Goal: Information Seeking & Learning: Learn about a topic

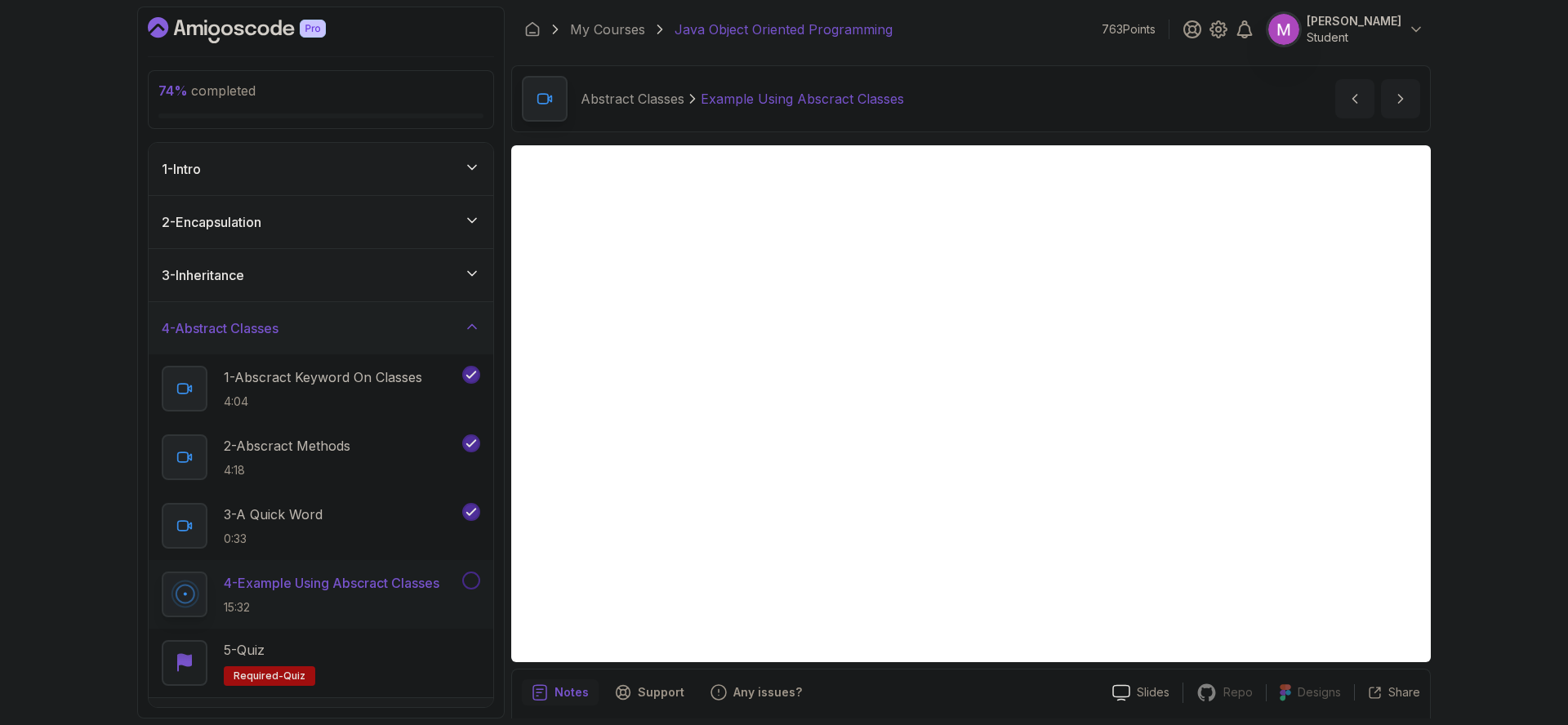
scroll to position [57, 0]
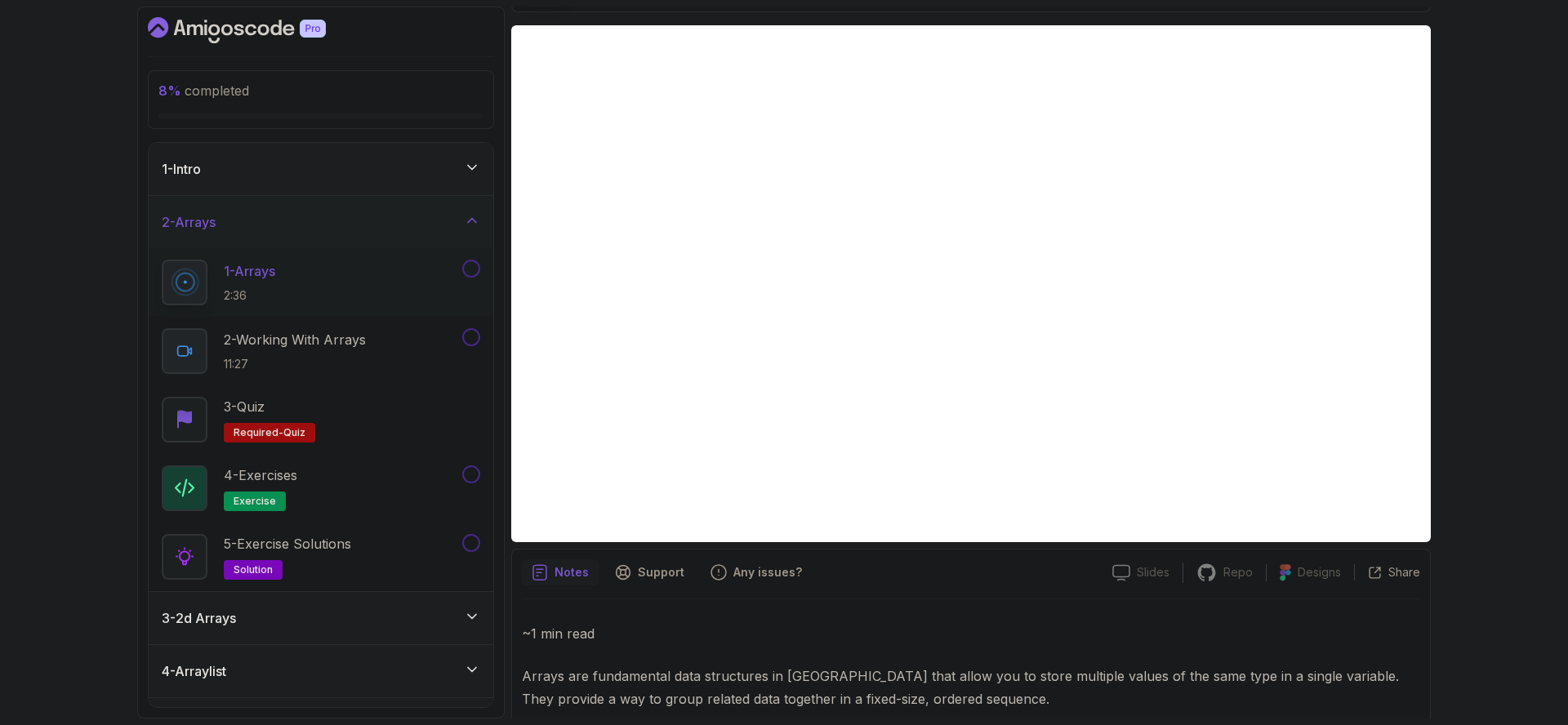
scroll to position [51, 0]
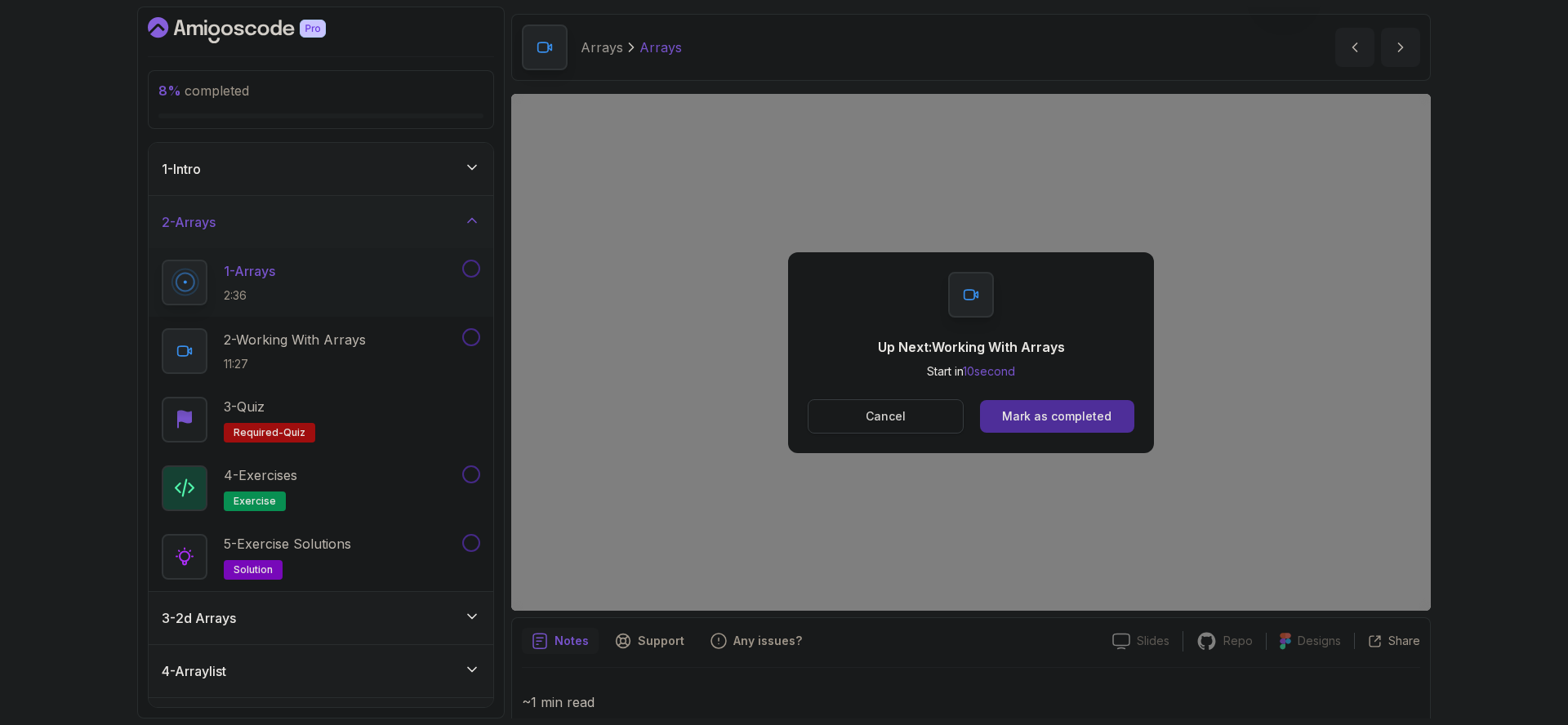
click at [938, 407] on button "Cancel" at bounding box center [885, 416] width 156 height 34
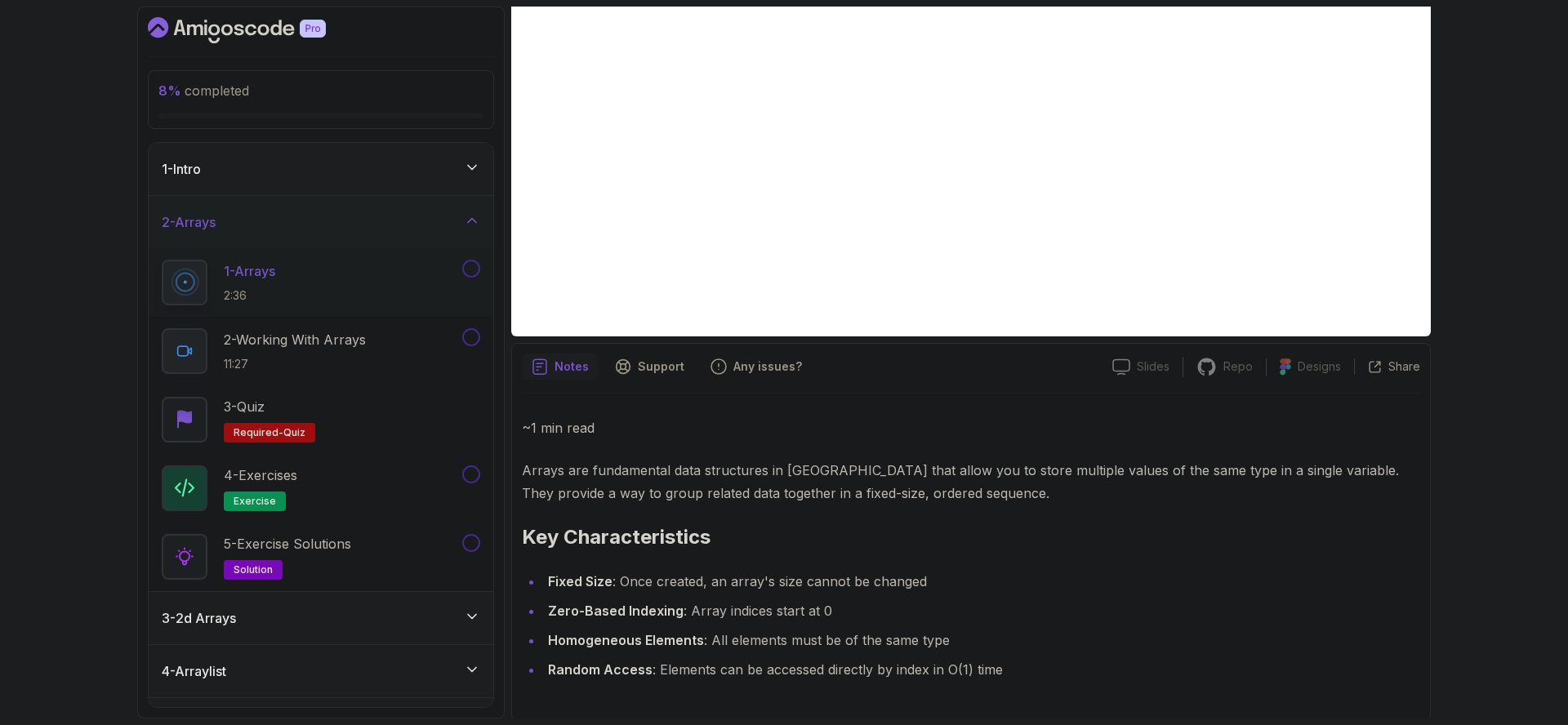
scroll to position [328, 0]
click at [1008, 416] on p "~1 min read" at bounding box center [971, 425] width 898 height 23
click at [466, 267] on button at bounding box center [471, 269] width 18 height 18
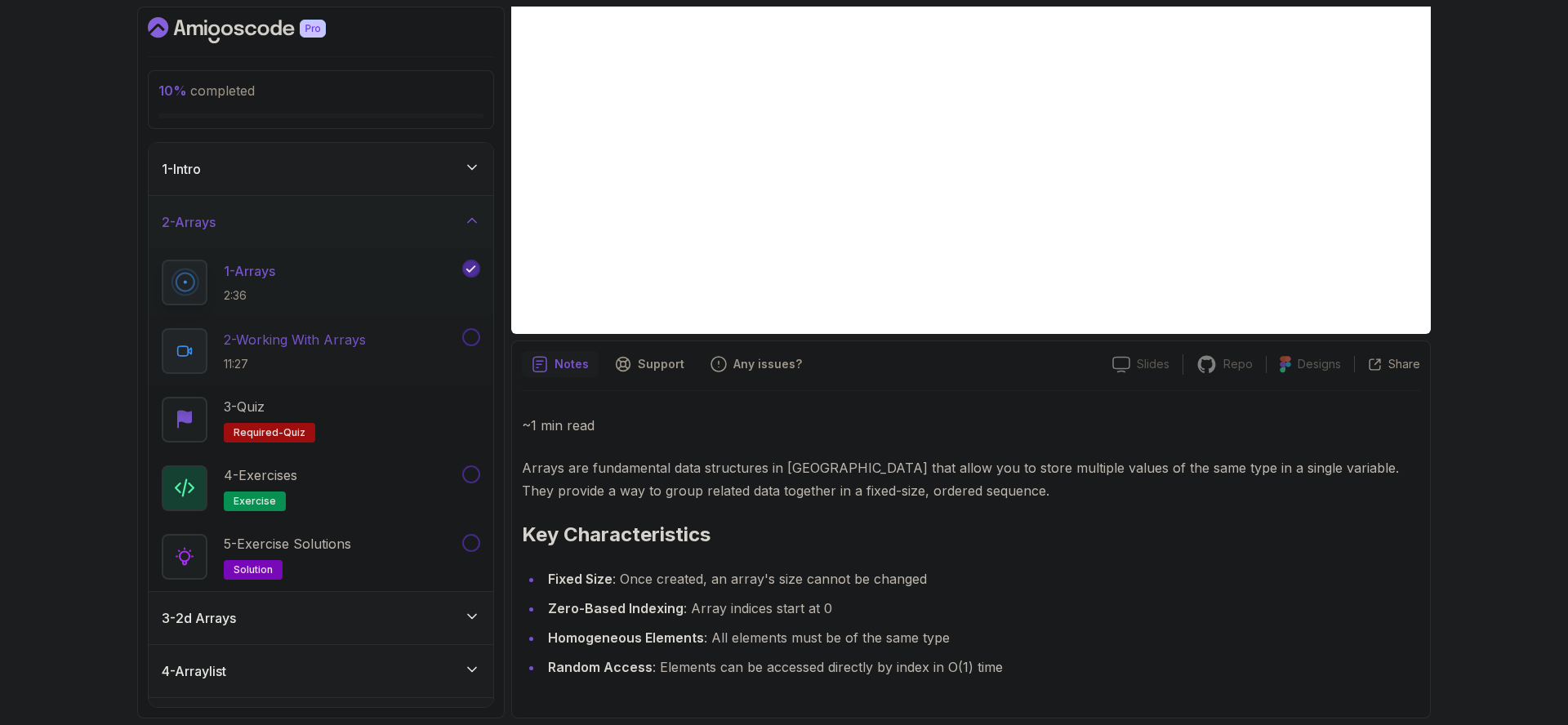
click at [334, 347] on p "2 - Working With Arrays" at bounding box center [295, 340] width 142 height 20
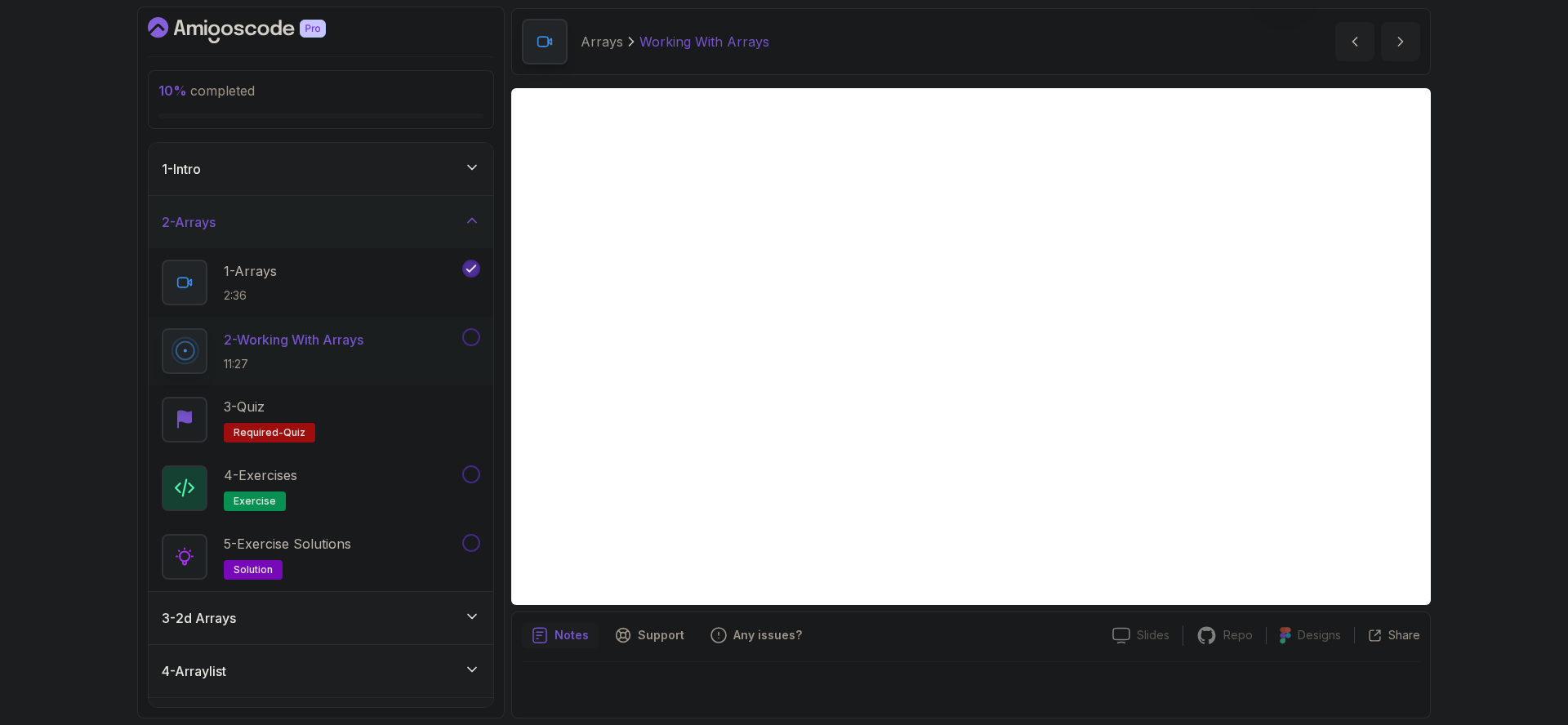
scroll to position [57, 0]
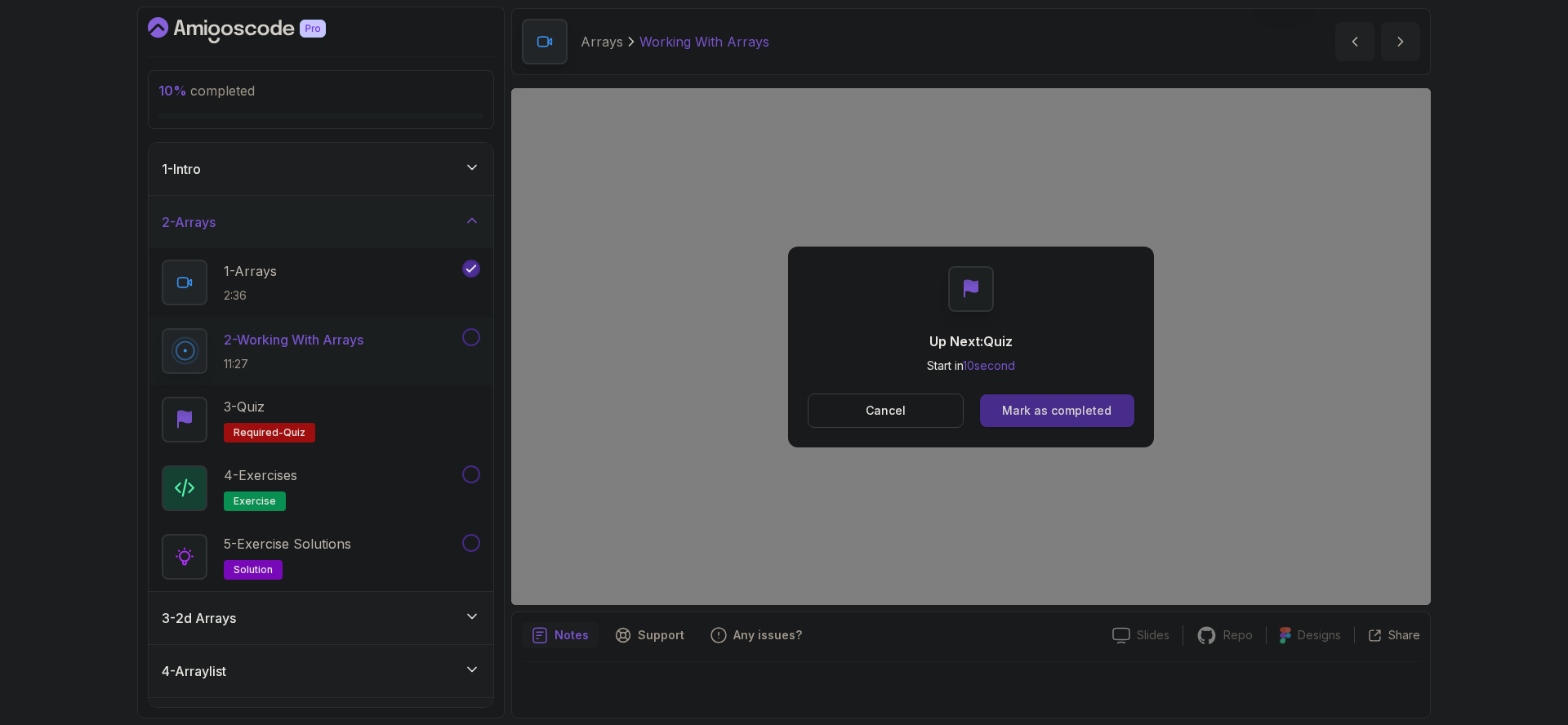
click at [1092, 405] on div "Mark as completed" at bounding box center [1057, 411] width 109 height 16
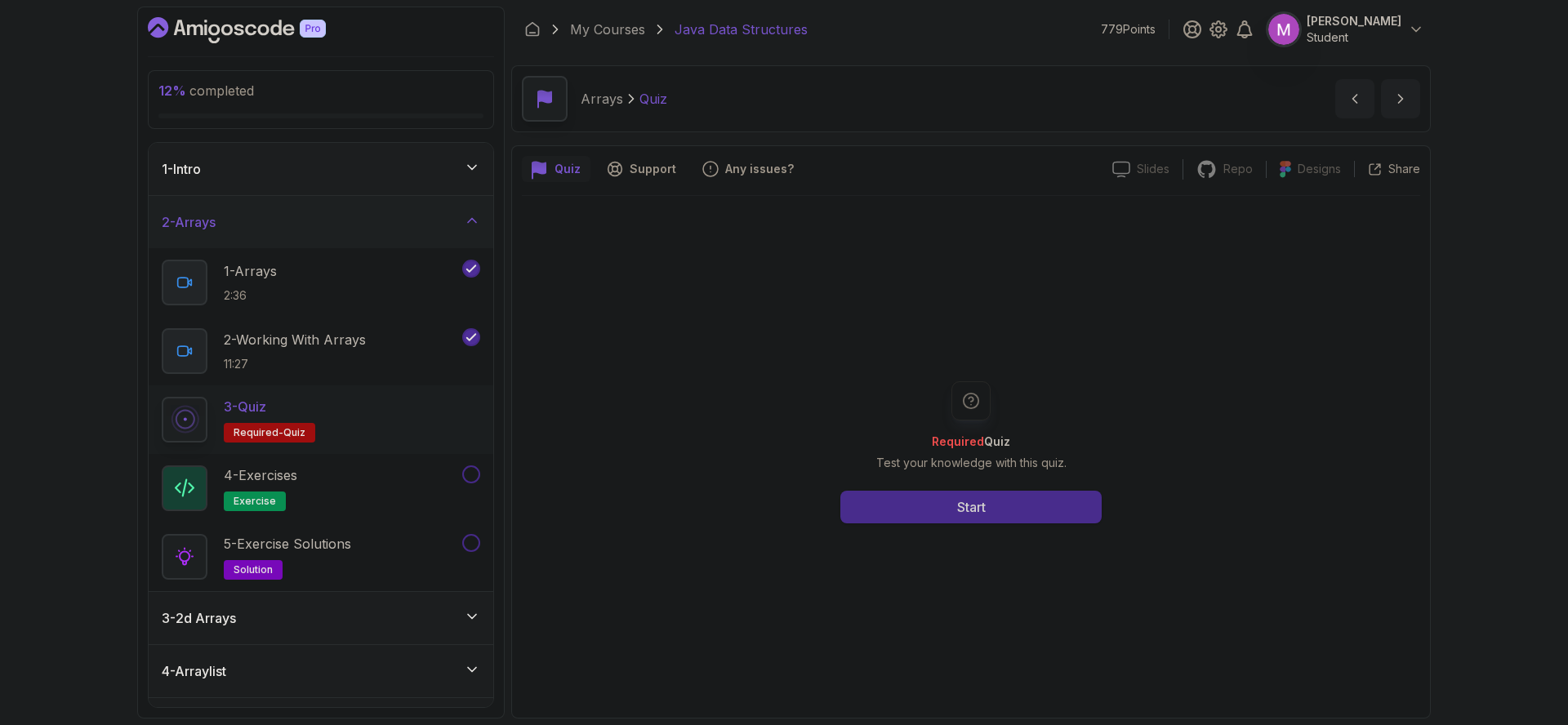
click at [1033, 518] on button "Start" at bounding box center [971, 507] width 261 height 33
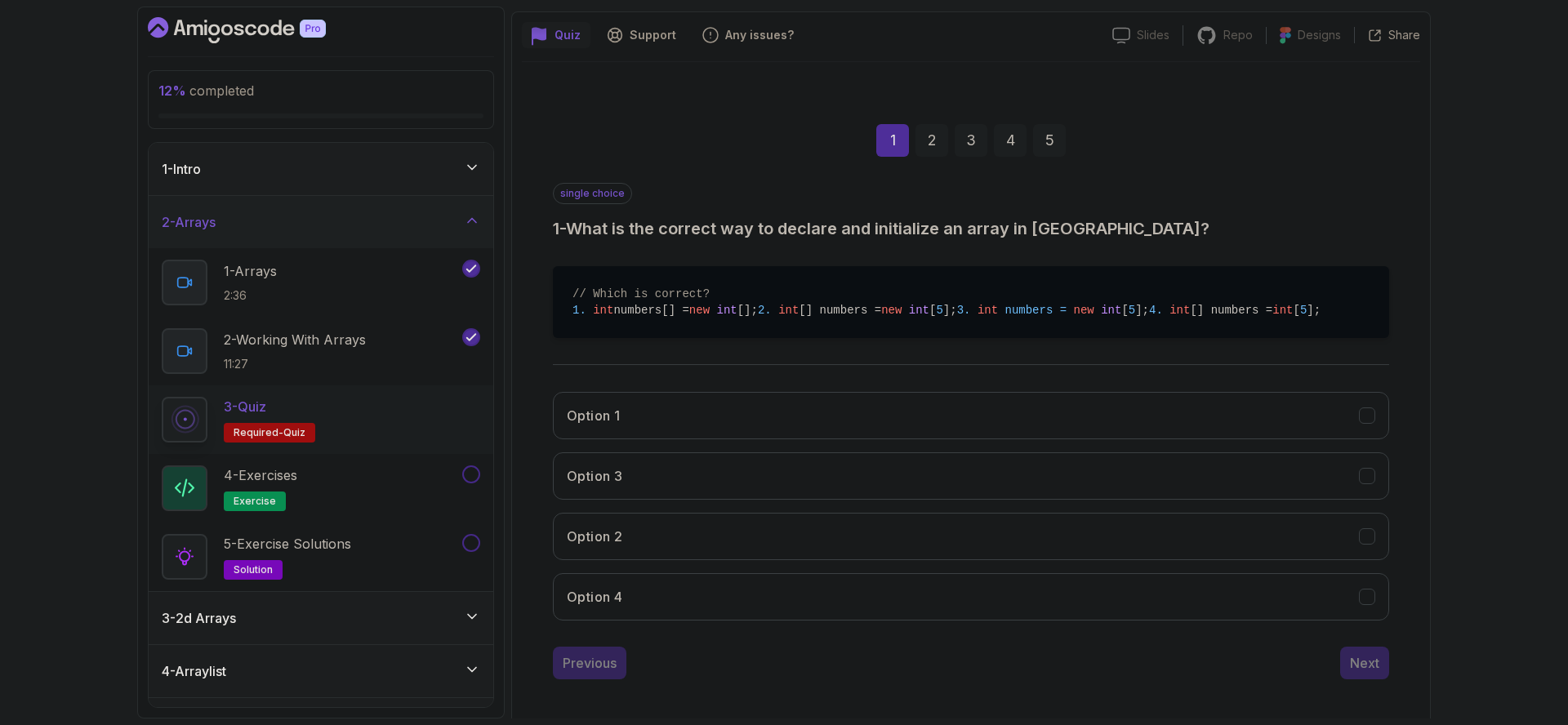
scroll to position [149, 0]
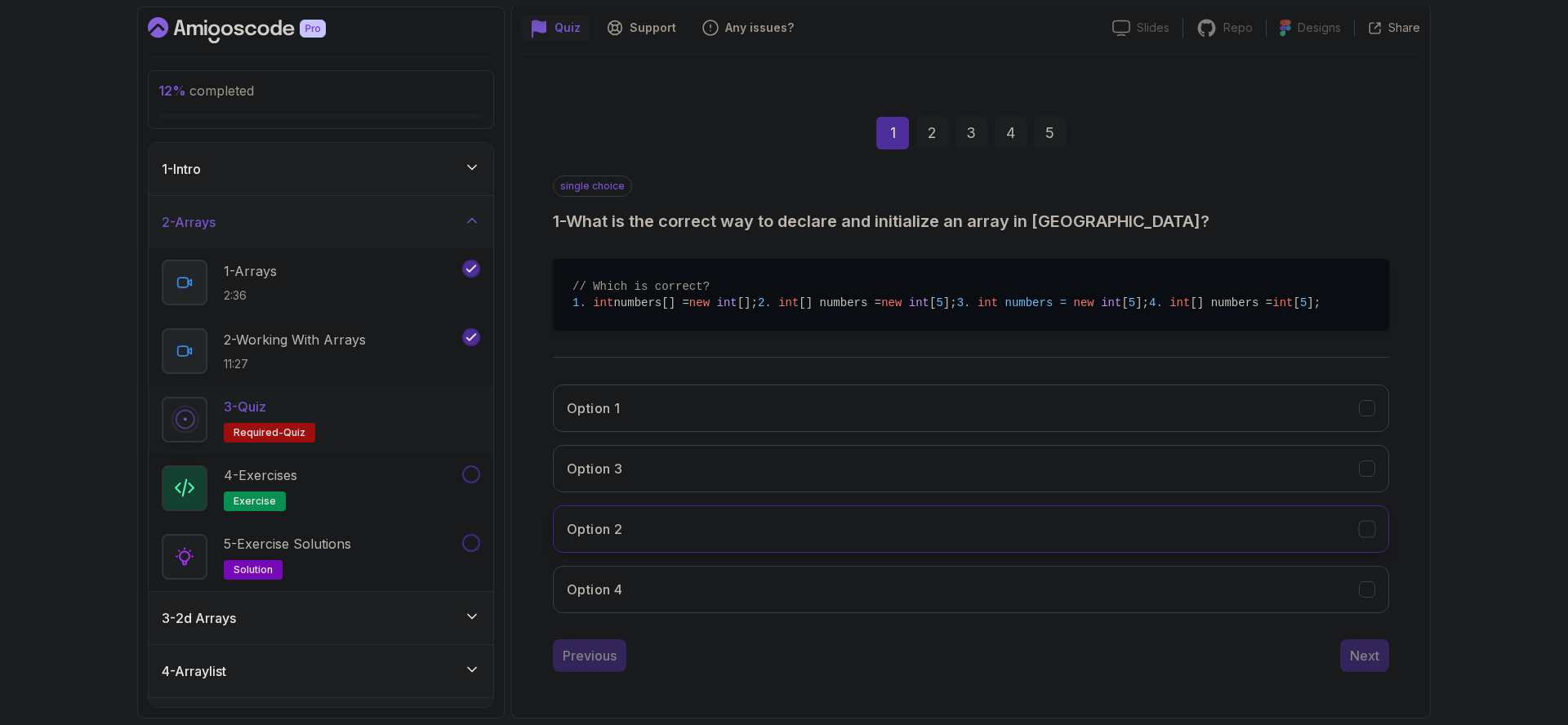
click at [654, 553] on button "Option 2" at bounding box center [971, 529] width 836 height 47
click at [1365, 665] on div "Next" at bounding box center [1365, 656] width 29 height 20
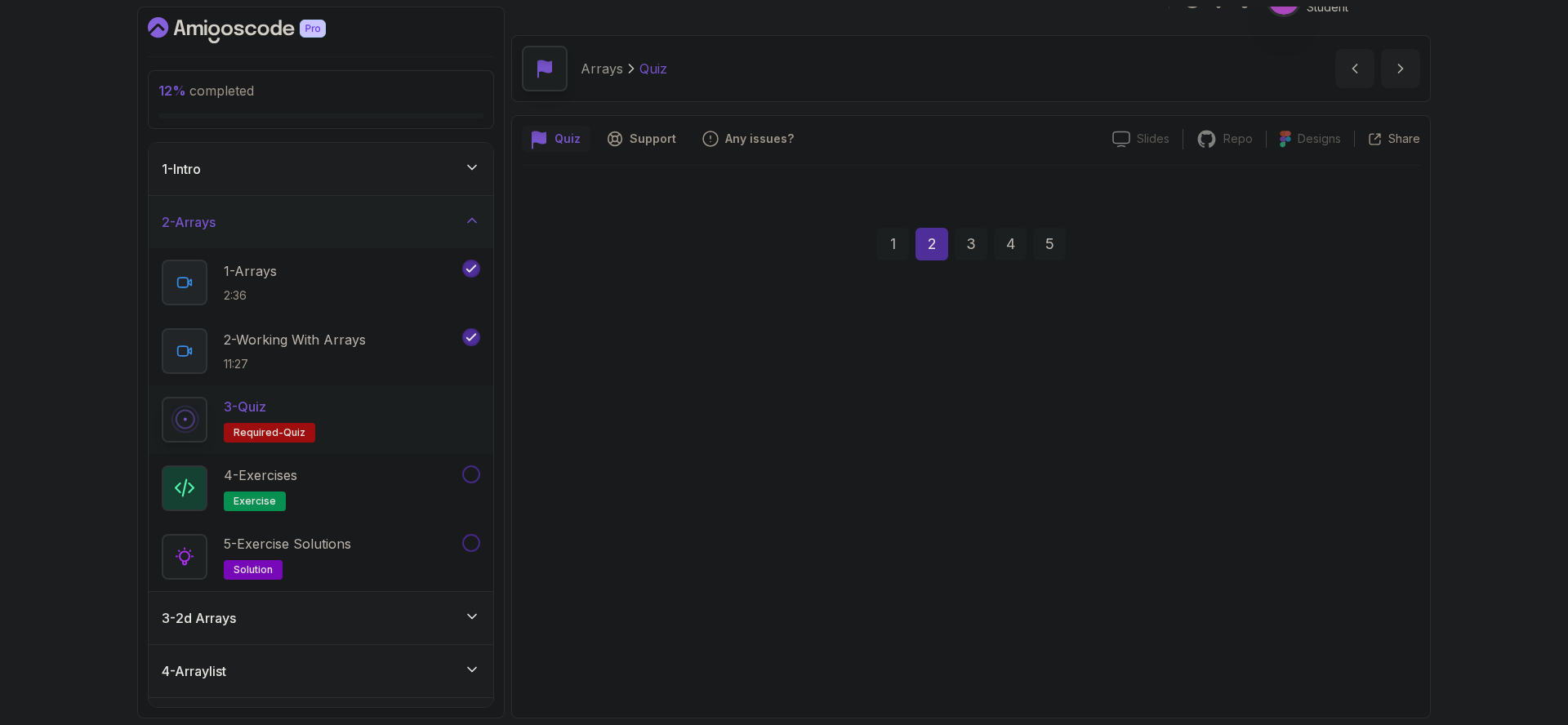
scroll to position [30, 0]
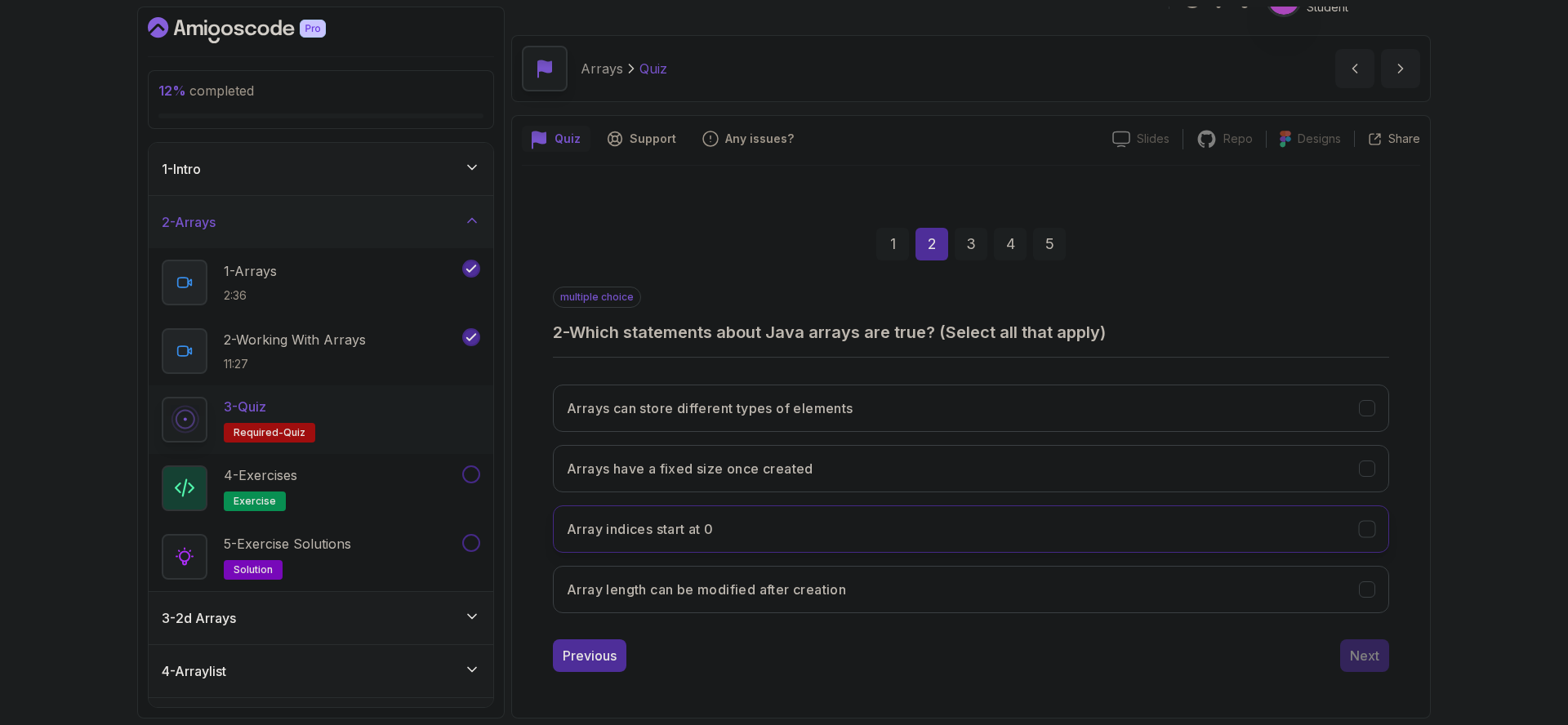
click at [797, 545] on button "Array indices start at 0" at bounding box center [971, 529] width 836 height 47
click at [788, 474] on h3 "Arrays have a fixed size once created" at bounding box center [690, 469] width 247 height 20
click at [1370, 652] on div "Next" at bounding box center [1365, 656] width 29 height 20
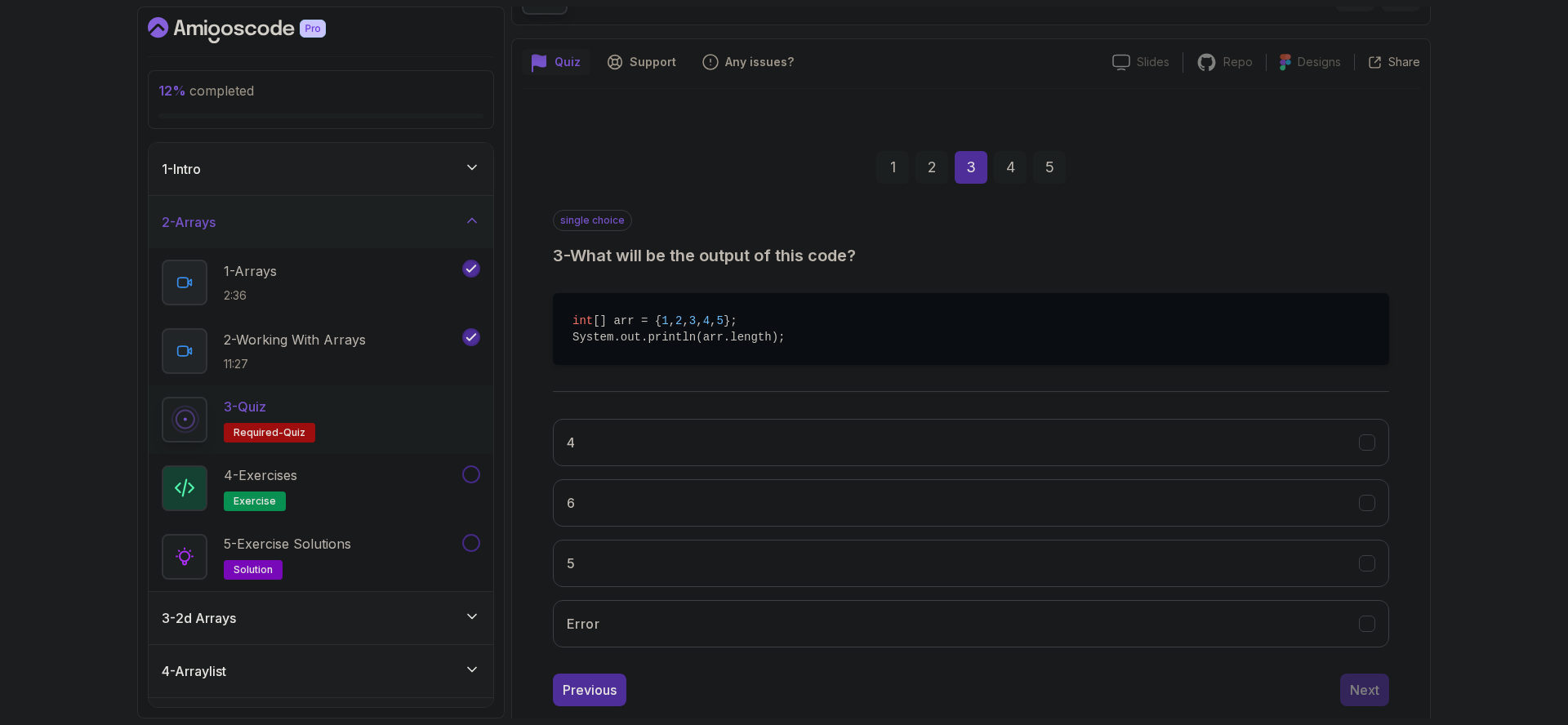
scroll to position [135, 0]
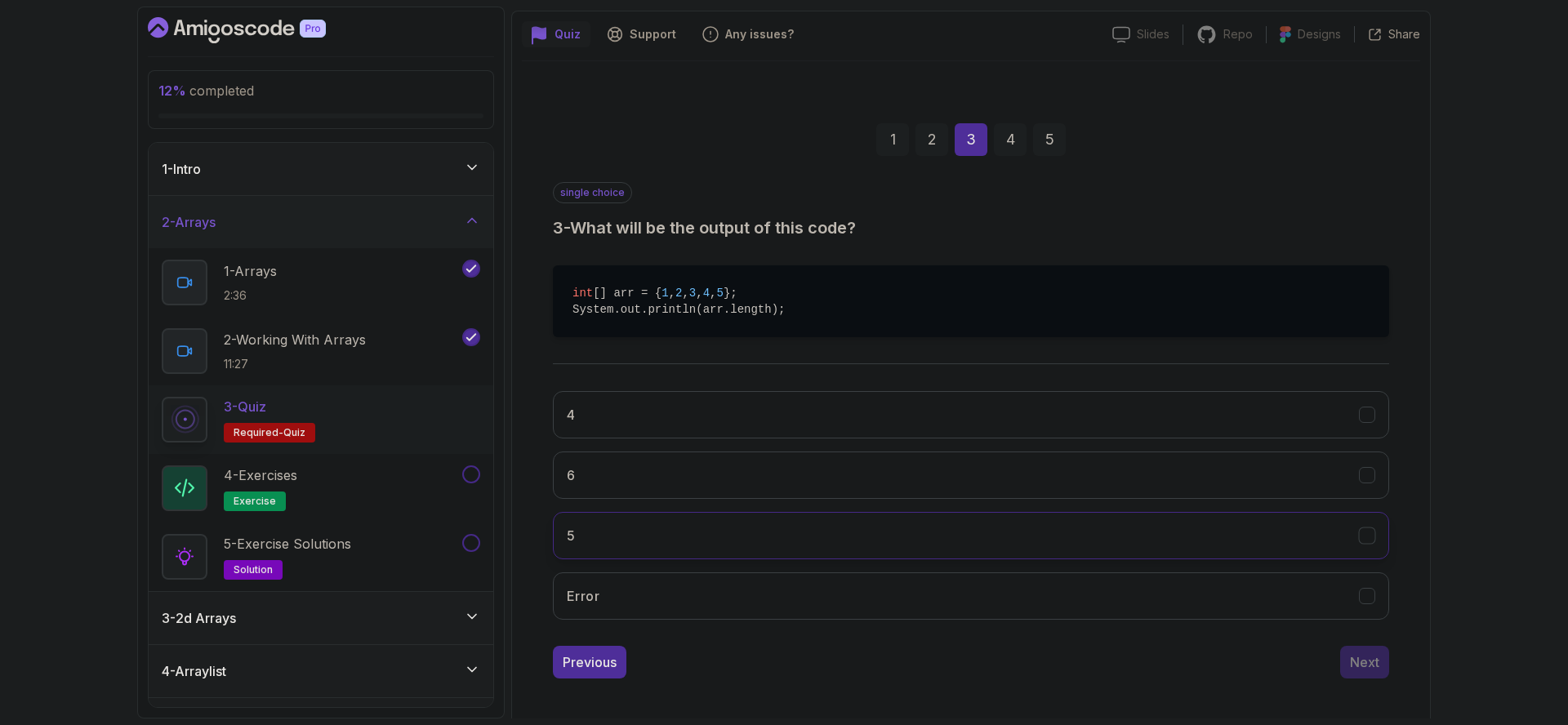
click at [704, 532] on button "5" at bounding box center [971, 536] width 836 height 47
click at [1358, 665] on div "Next" at bounding box center [1365, 662] width 29 height 20
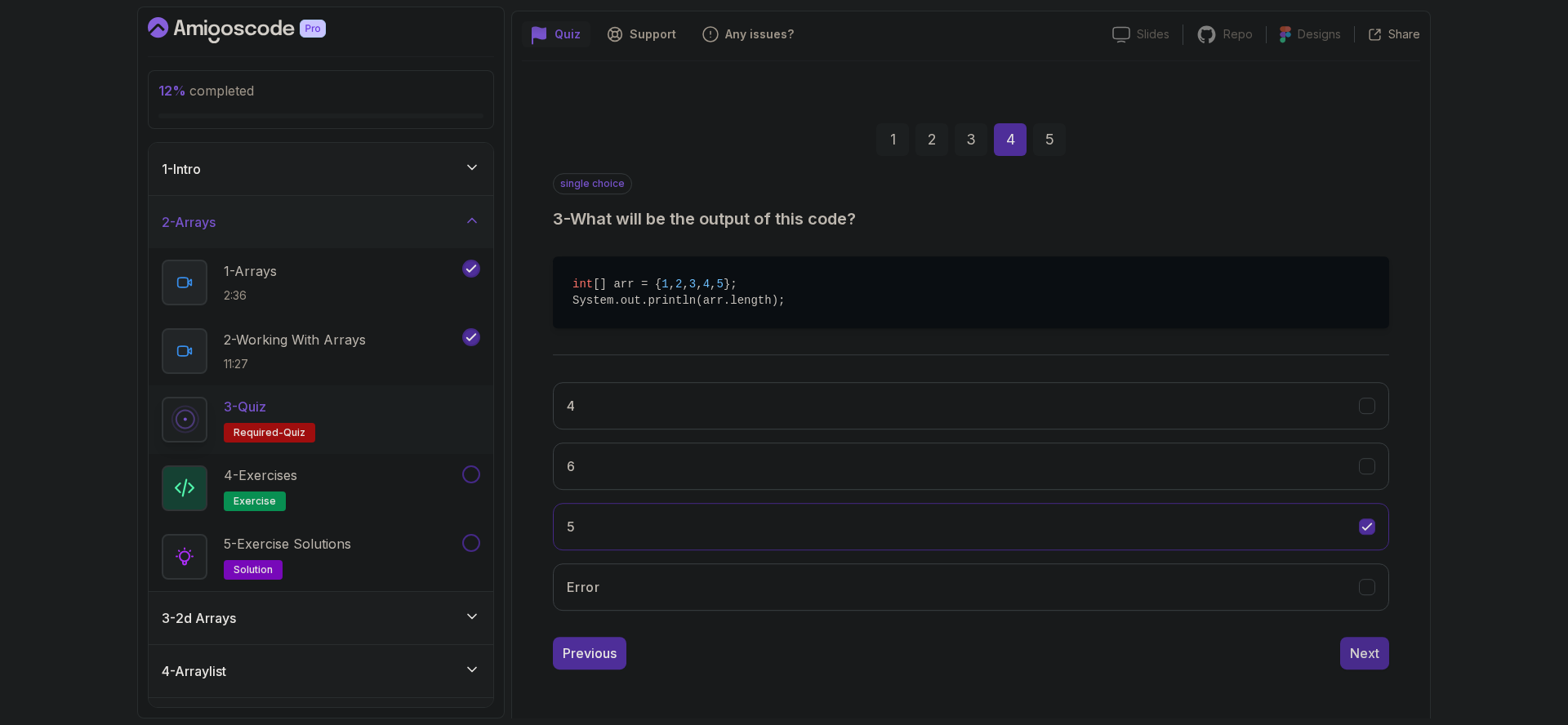
scroll to position [30, 0]
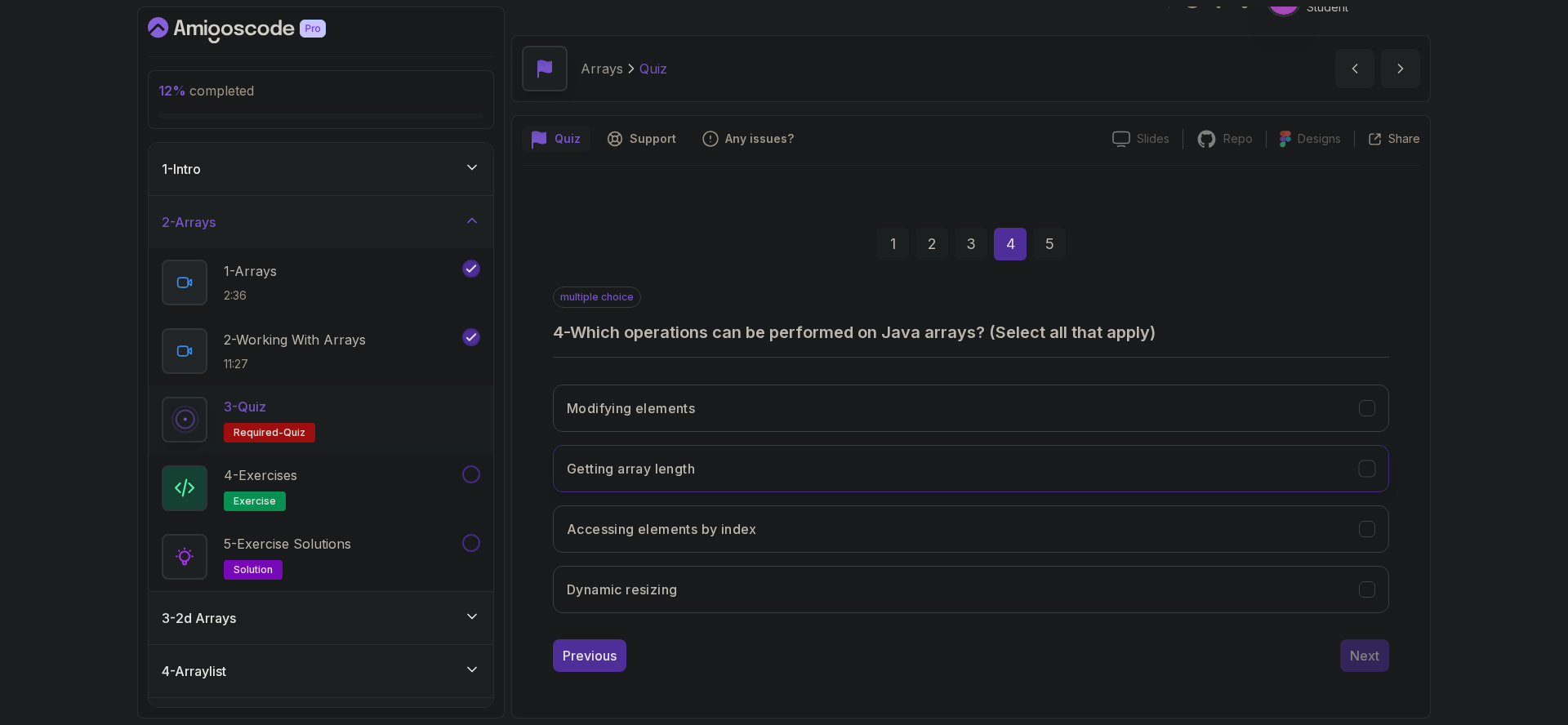
click at [866, 463] on button "Getting array length" at bounding box center [971, 469] width 836 height 47
click at [813, 523] on button "Accessing elements by index" at bounding box center [971, 529] width 836 height 47
click at [849, 404] on button "Modifying elements" at bounding box center [971, 408] width 836 height 47
click at [1366, 657] on div "Next" at bounding box center [1365, 656] width 29 height 20
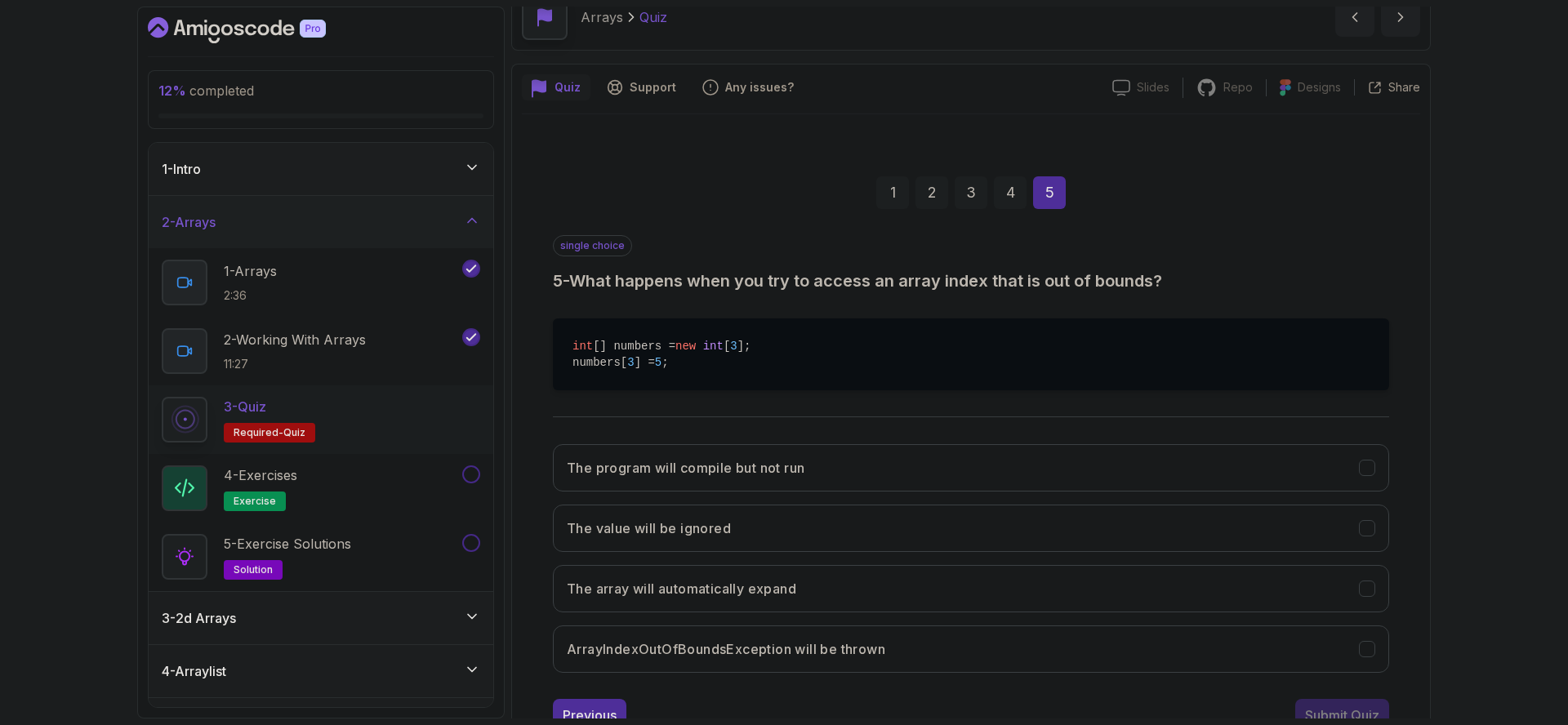
scroll to position [116, 0]
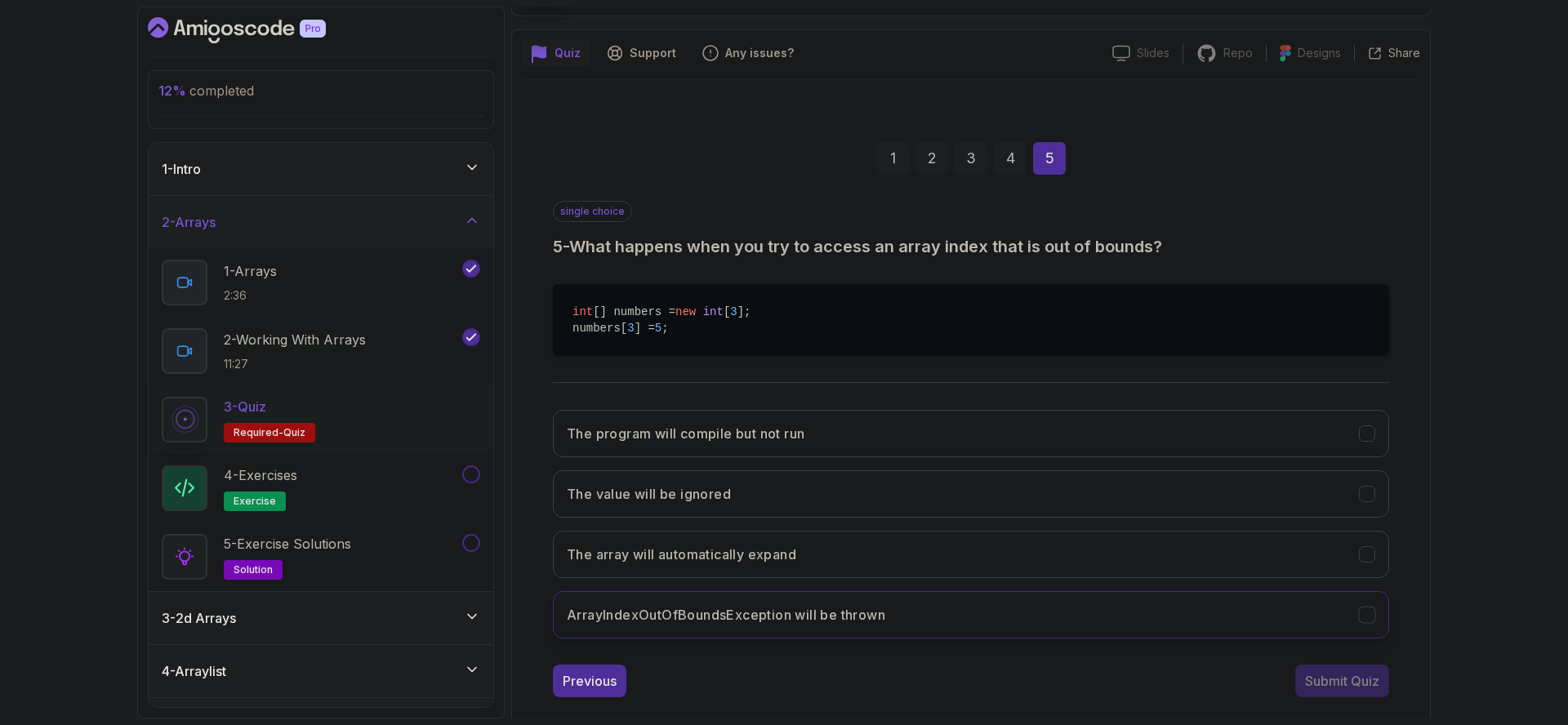
click at [938, 625] on button "ArrayIndexOutOfBoundsException will be thrown" at bounding box center [971, 615] width 836 height 47
click at [1373, 678] on div "Submit Quiz" at bounding box center [1342, 681] width 74 height 20
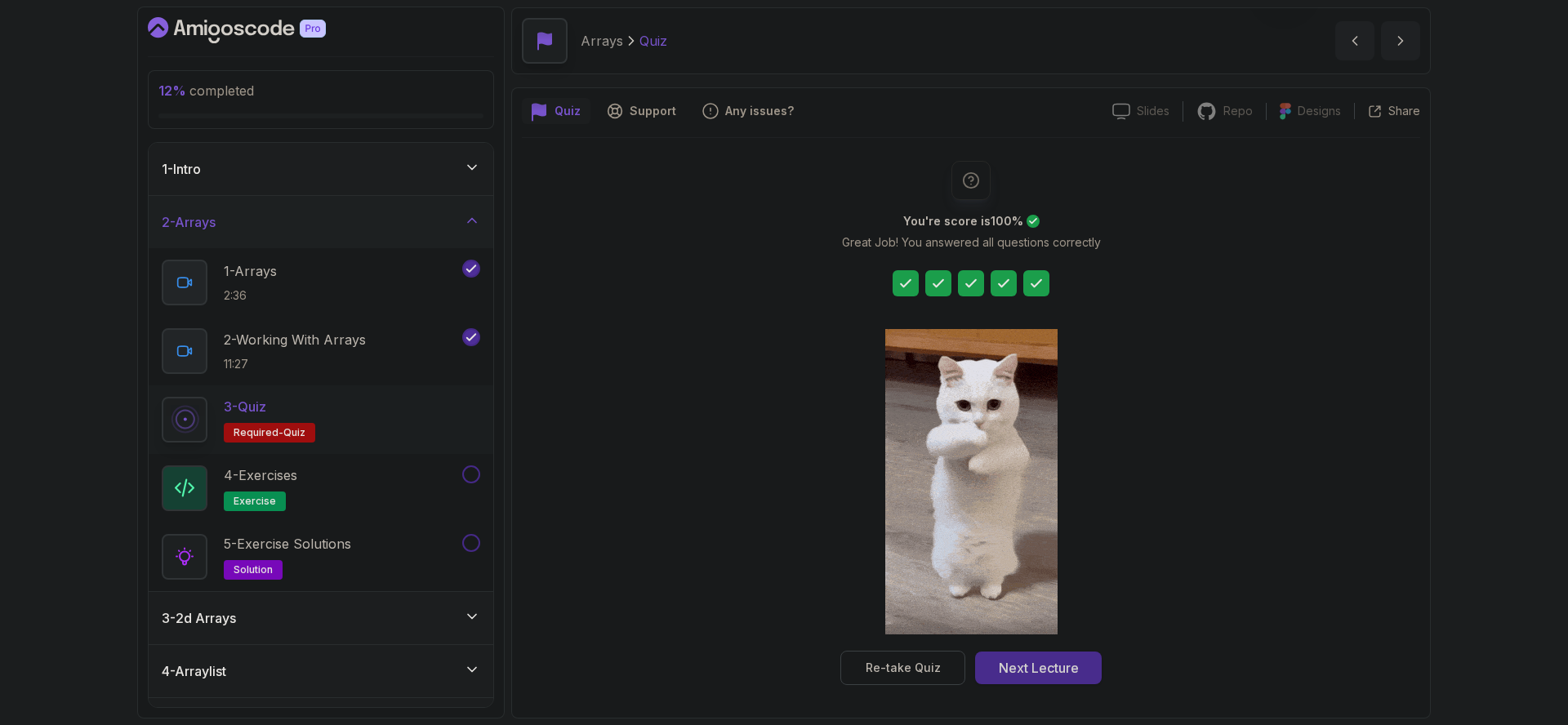
click at [1039, 669] on div "Next Lecture" at bounding box center [1039, 668] width 80 height 20
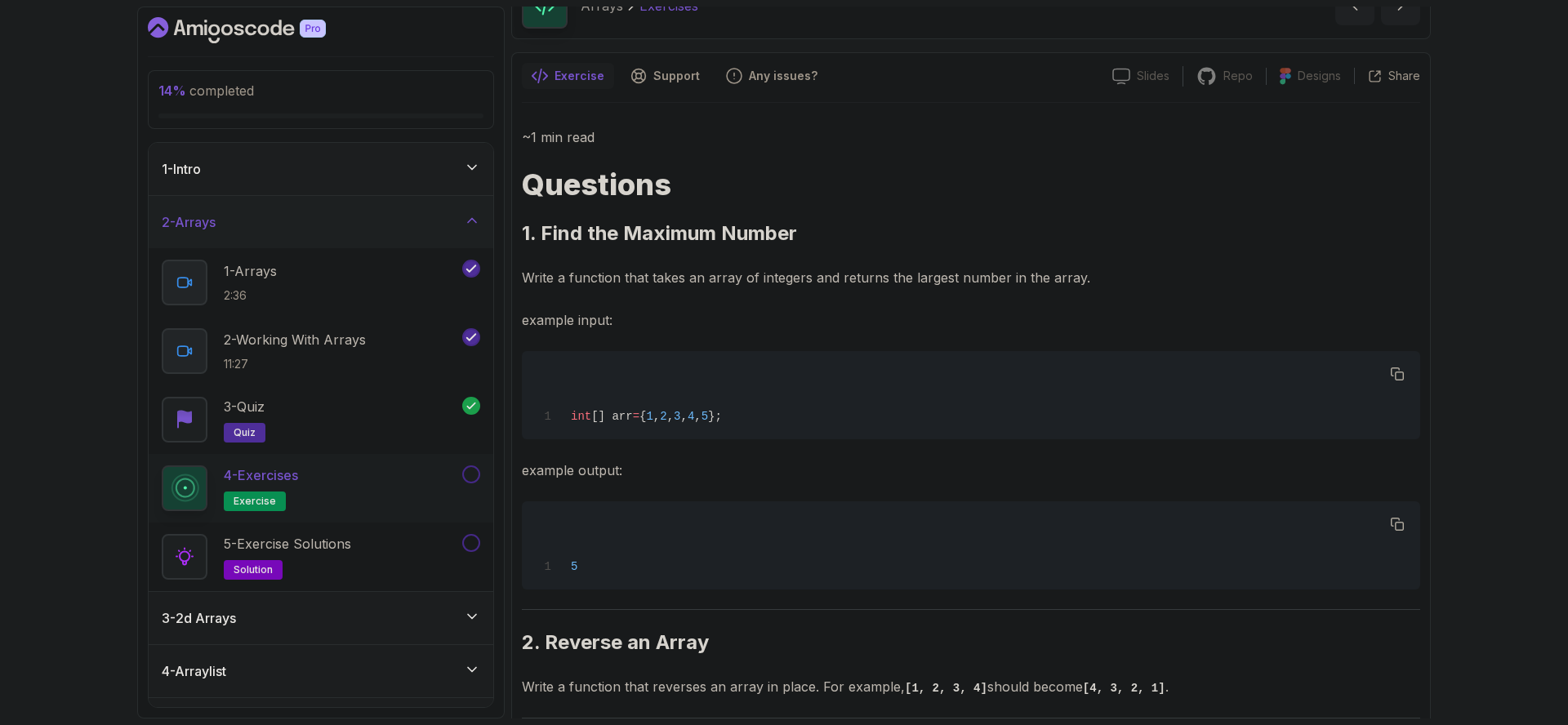
scroll to position [114, 0]
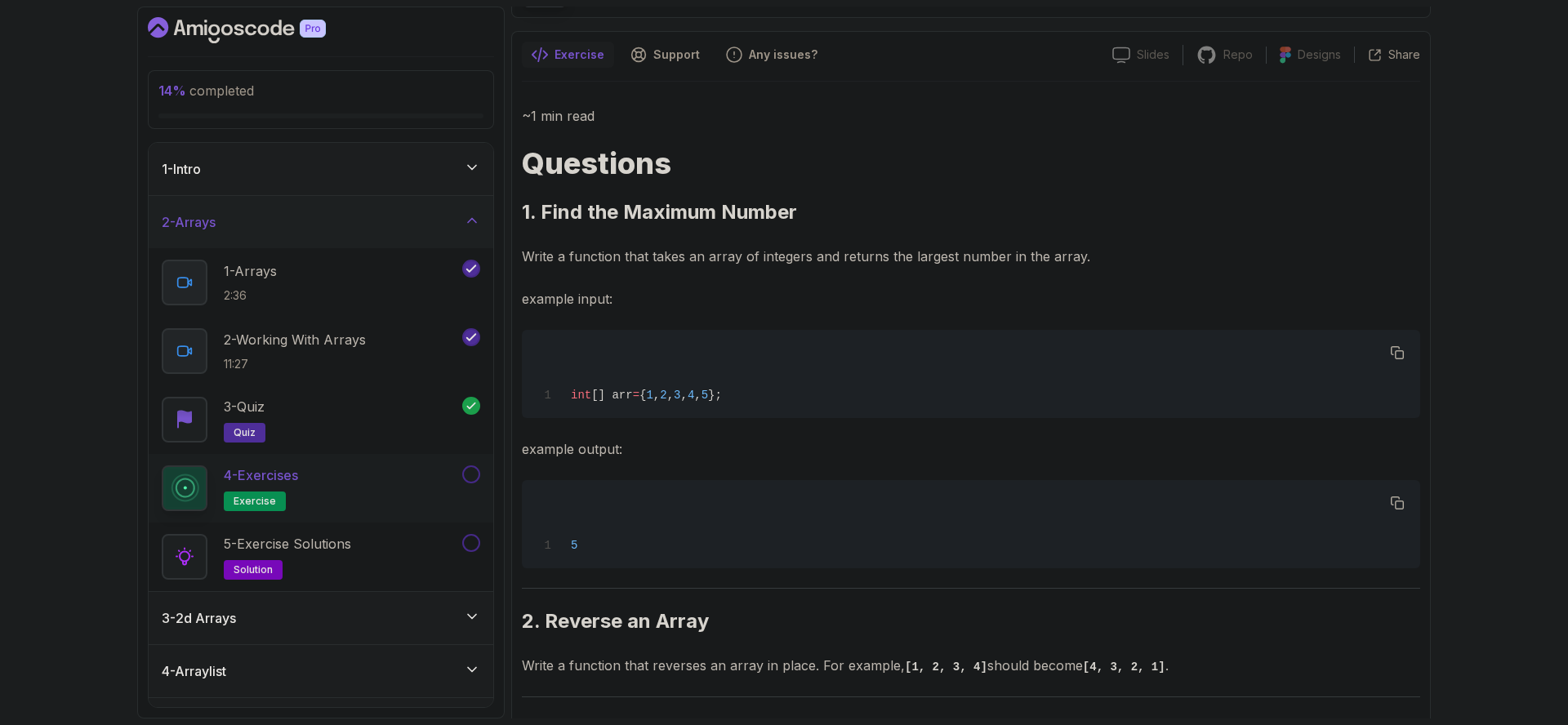
click at [345, 615] on div "3 - 2d Arrays" at bounding box center [321, 618] width 318 height 20
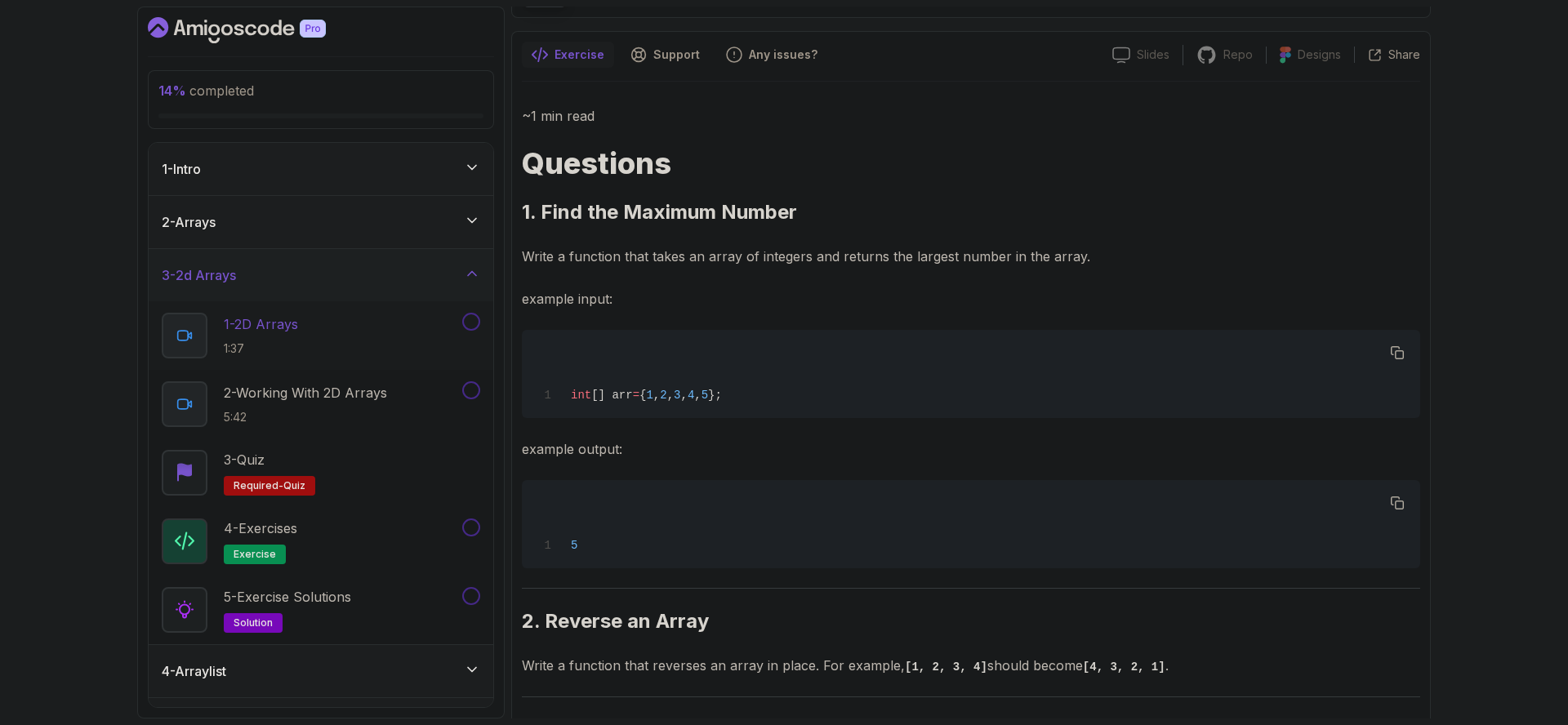
click at [309, 328] on div "1 - 2D Arrays 1:37" at bounding box center [310, 336] width 297 height 46
